Goal: Navigation & Orientation: Find specific page/section

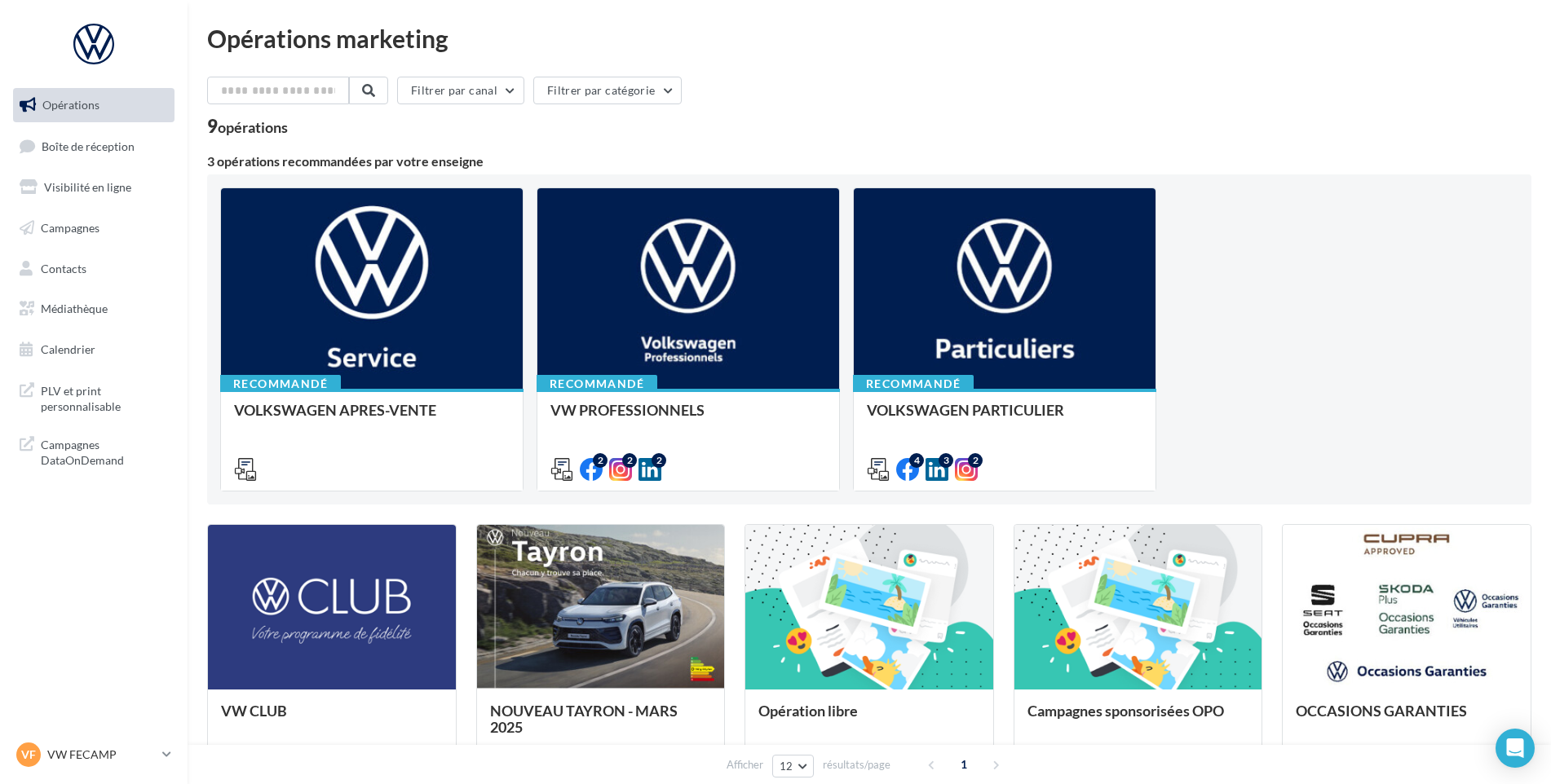
click at [105, 159] on link "Boîte de réception" at bounding box center [94, 146] width 168 height 35
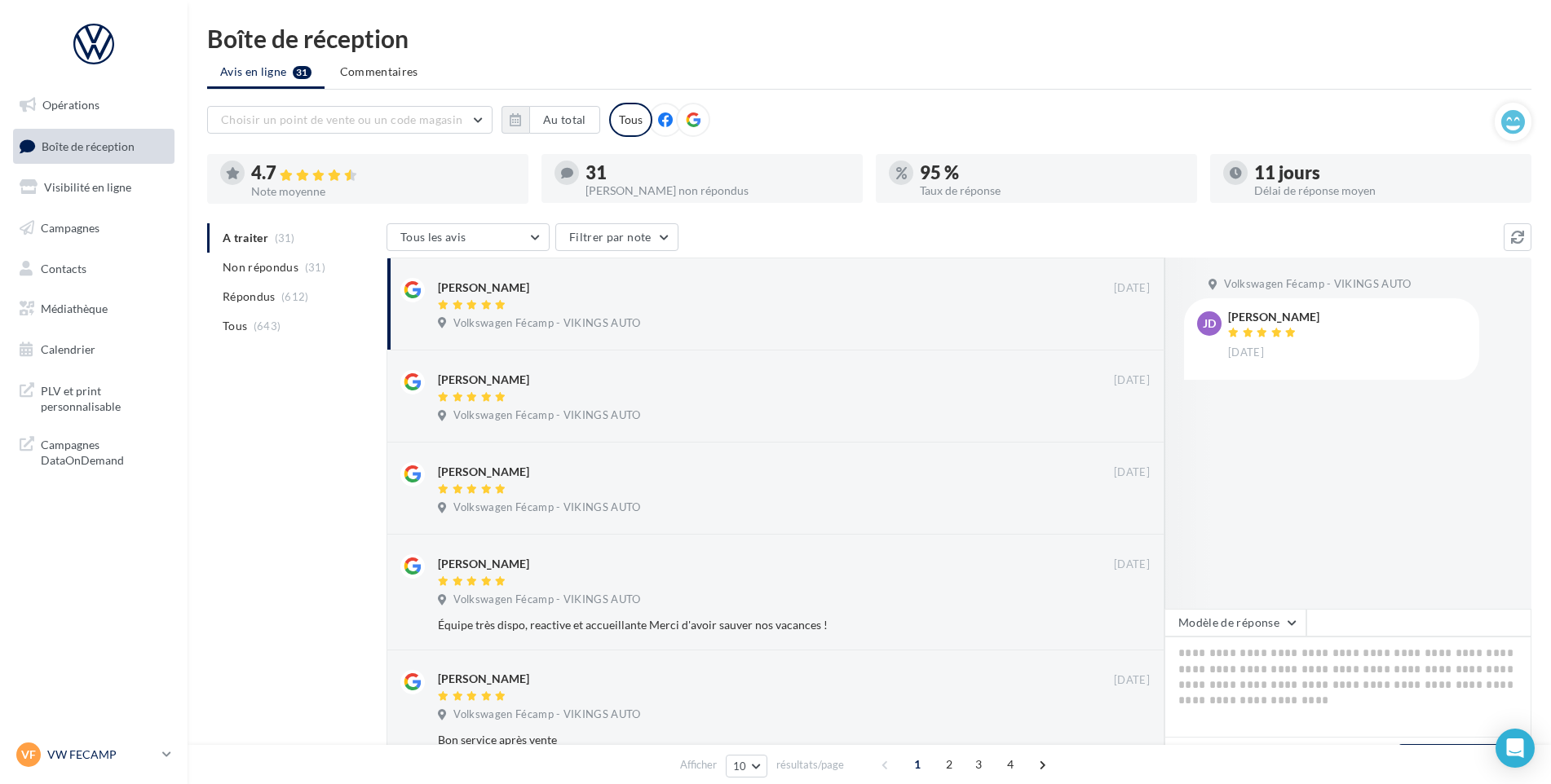
click at [132, 753] on p "VW FECAMP" at bounding box center [101, 755] width 108 height 17
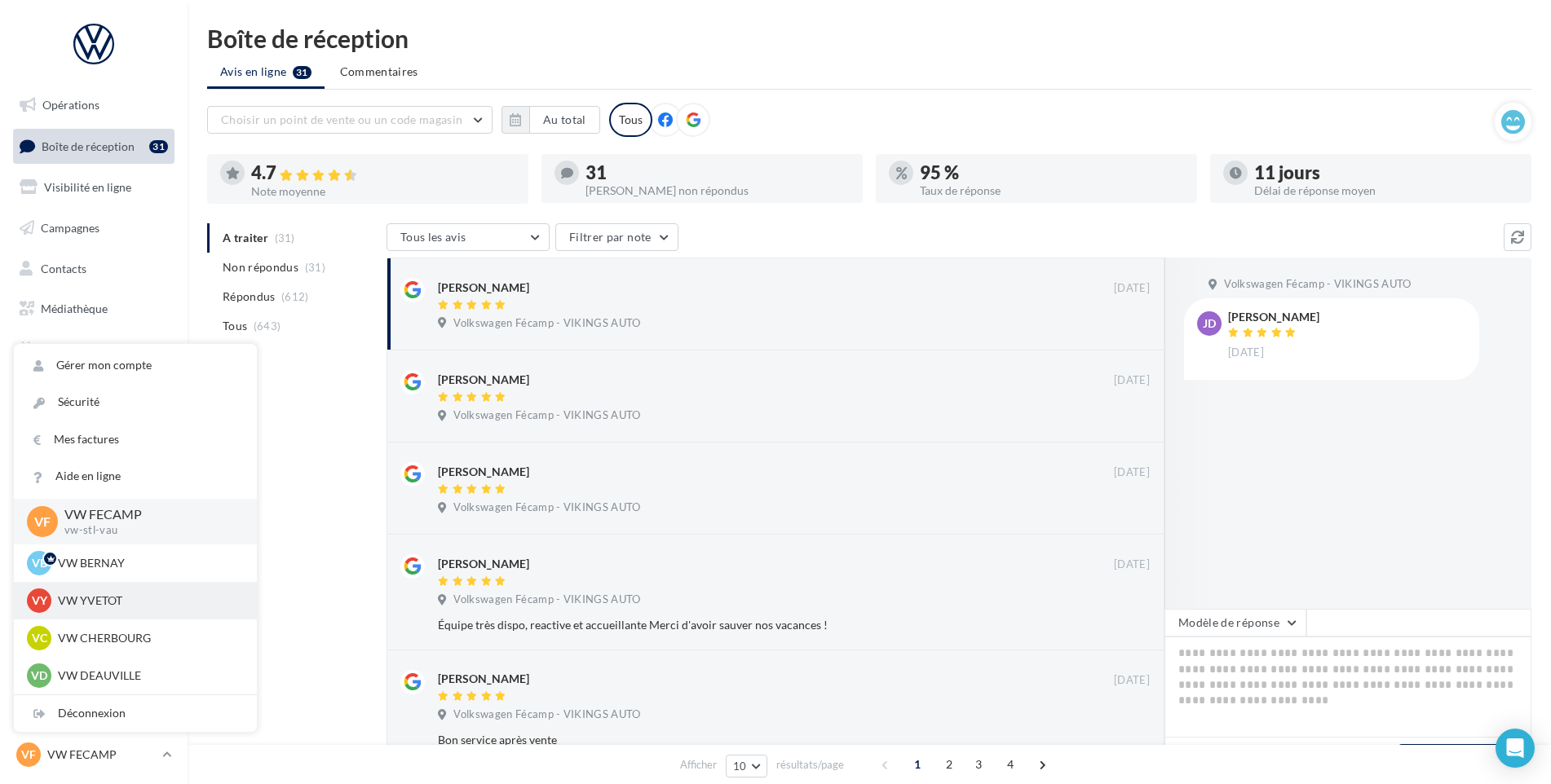
click at [135, 607] on p "VW YVETOT" at bounding box center [147, 600] width 180 height 17
